Goal: Information Seeking & Learning: Learn about a topic

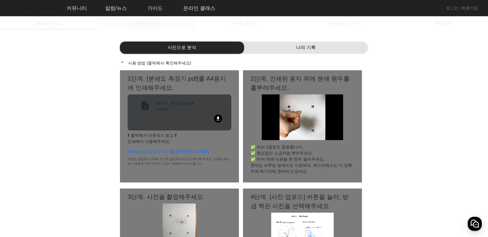
click at [149, 21] on span "브루잉 레시피" at bounding box center [146, 23] width 25 height 4
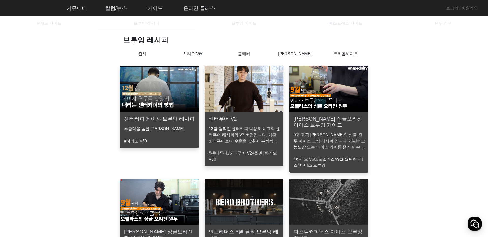
click at [169, 83] on img at bounding box center [159, 89] width 79 height 46
